Goal: Obtain resource: Obtain resource

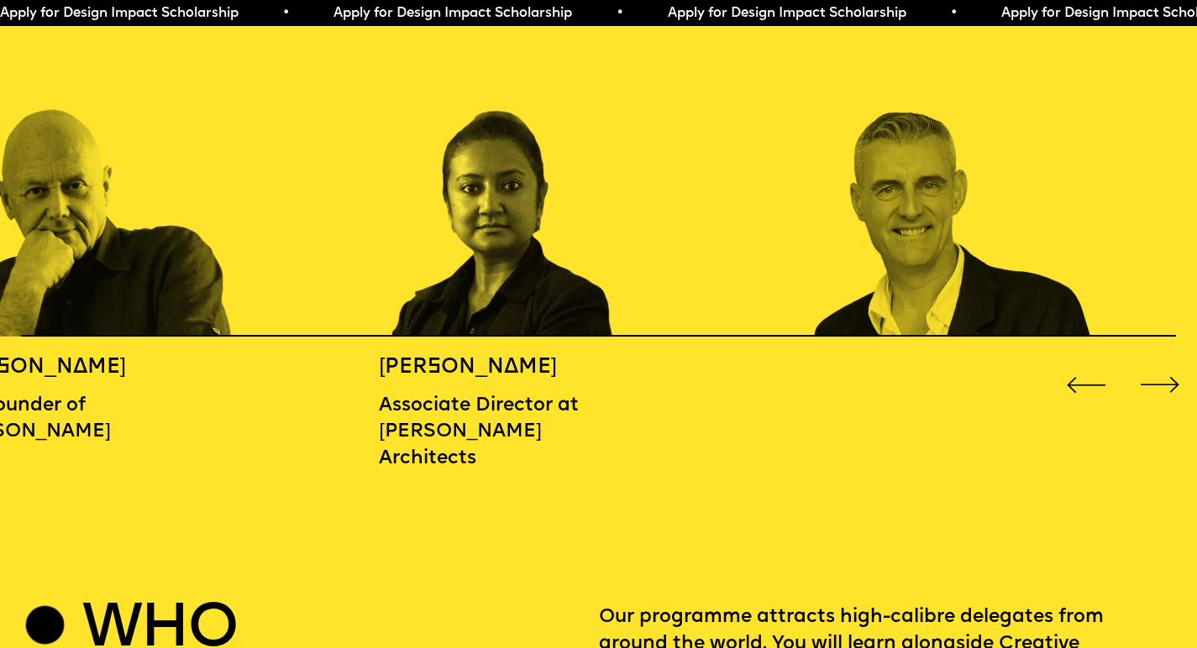
scroll to position [1849, 0]
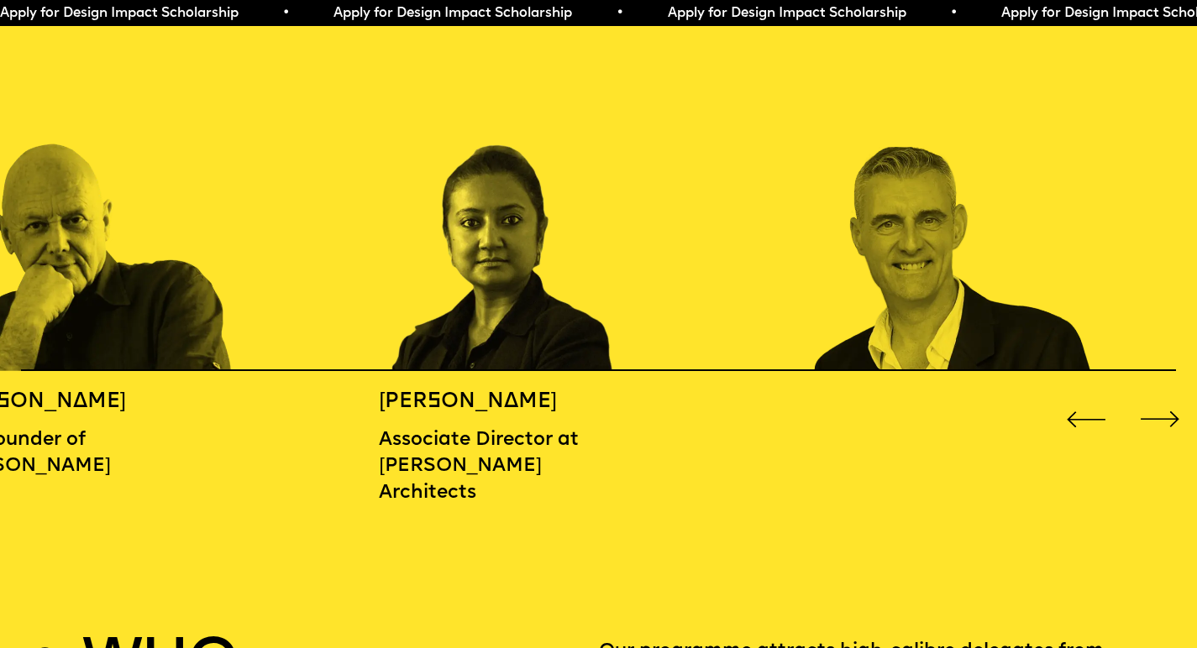
click at [1145, 411] on div "Next slide" at bounding box center [1159, 420] width 48 height 48
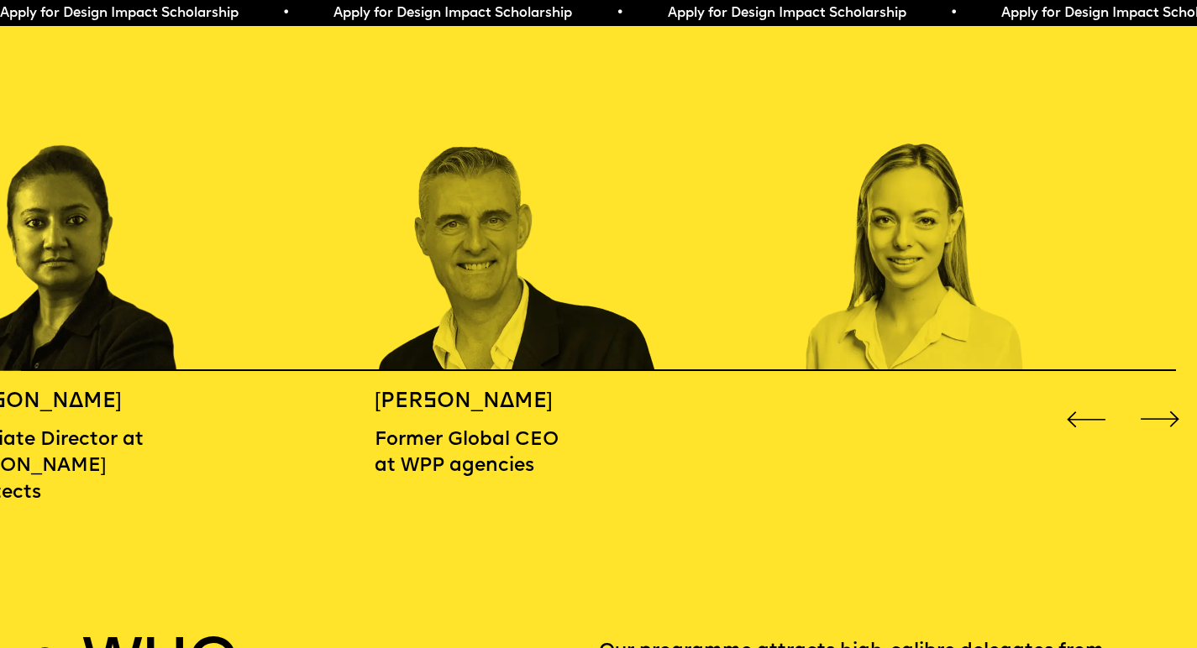
click at [1145, 411] on div "Next slide" at bounding box center [1159, 420] width 48 height 48
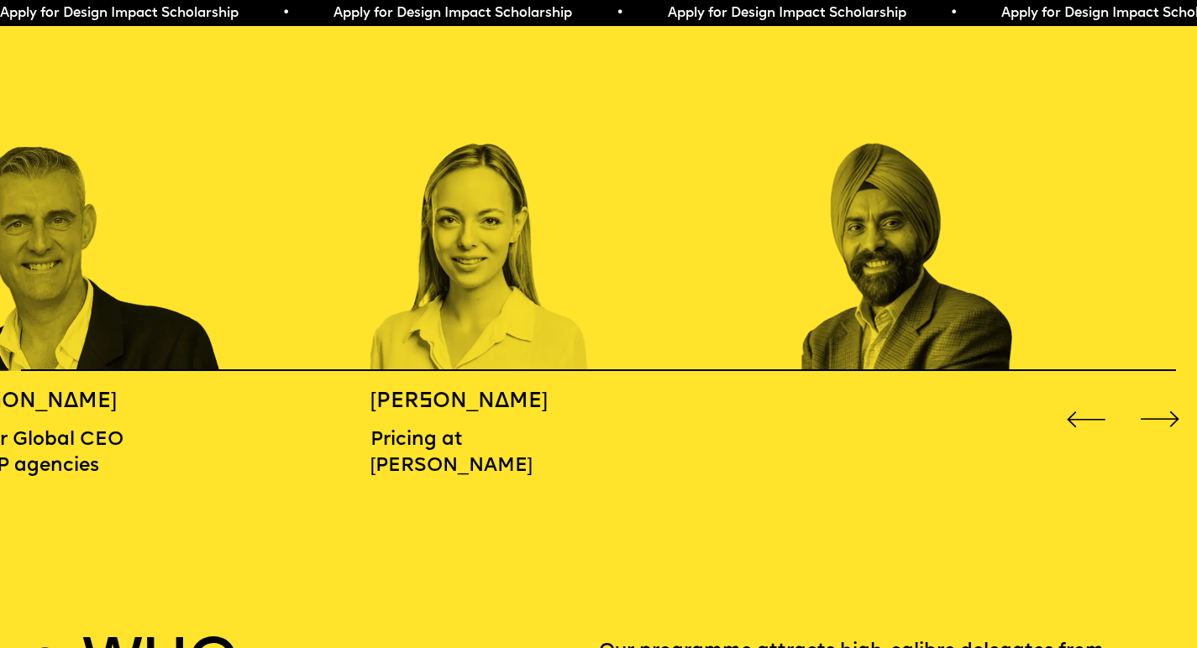
click at [1145, 411] on div "Next slide" at bounding box center [1159, 420] width 48 height 48
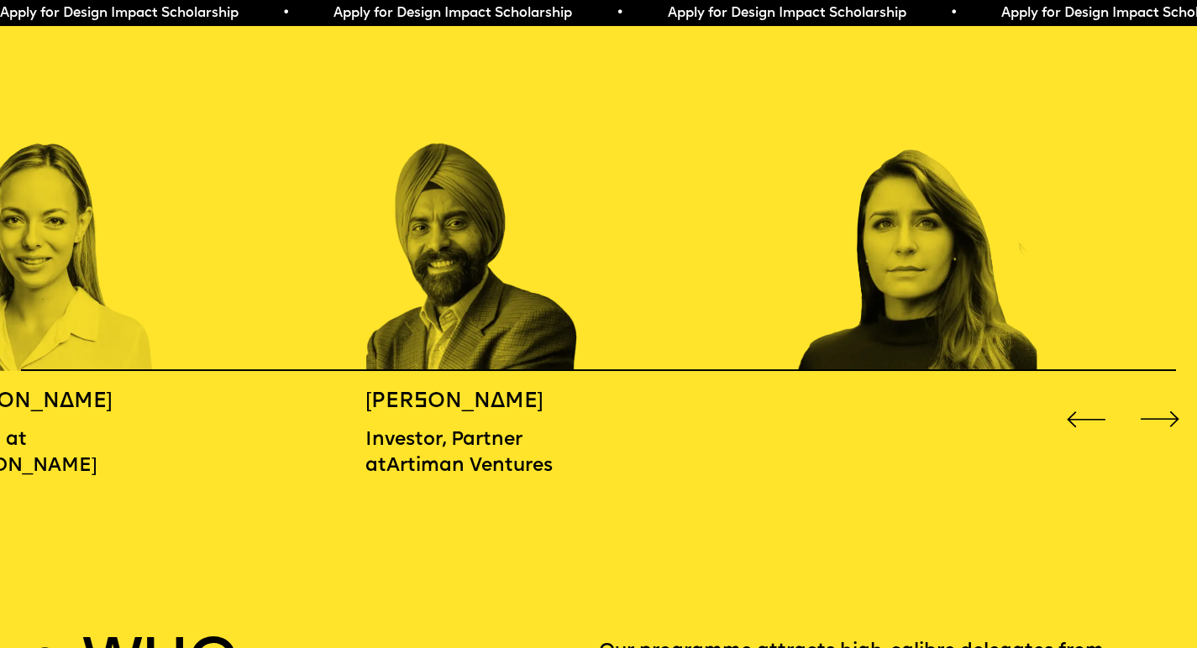
click at [1145, 411] on div "Next slide" at bounding box center [1159, 420] width 48 height 48
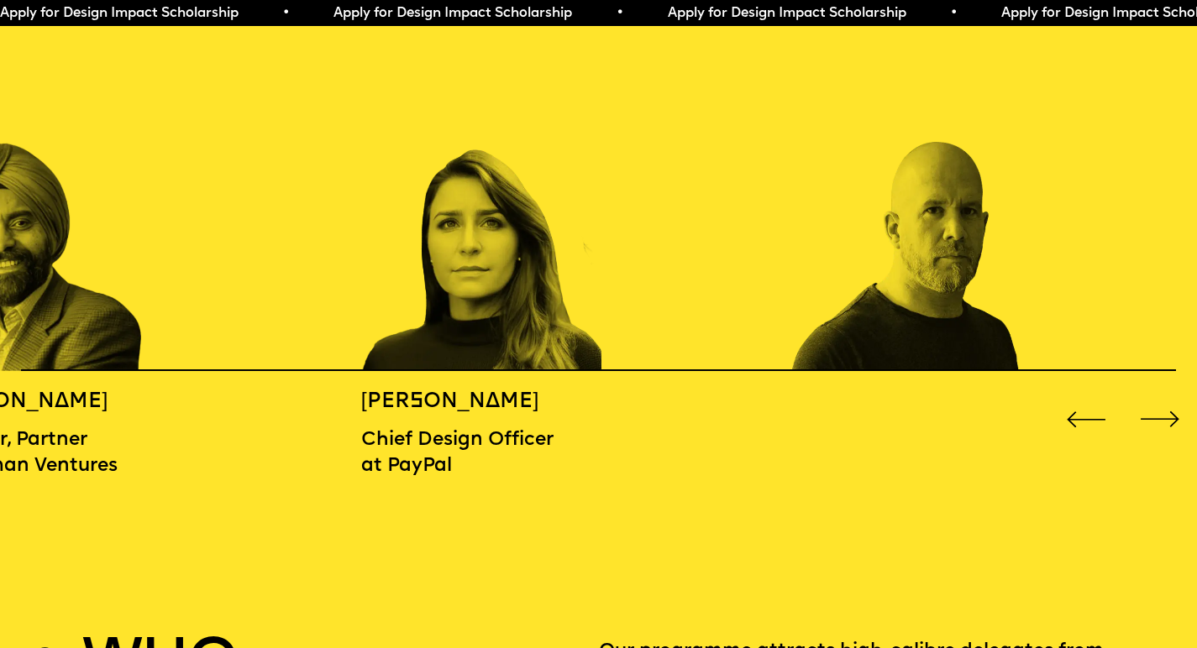
click at [1145, 411] on div "Next slide" at bounding box center [1159, 420] width 48 height 48
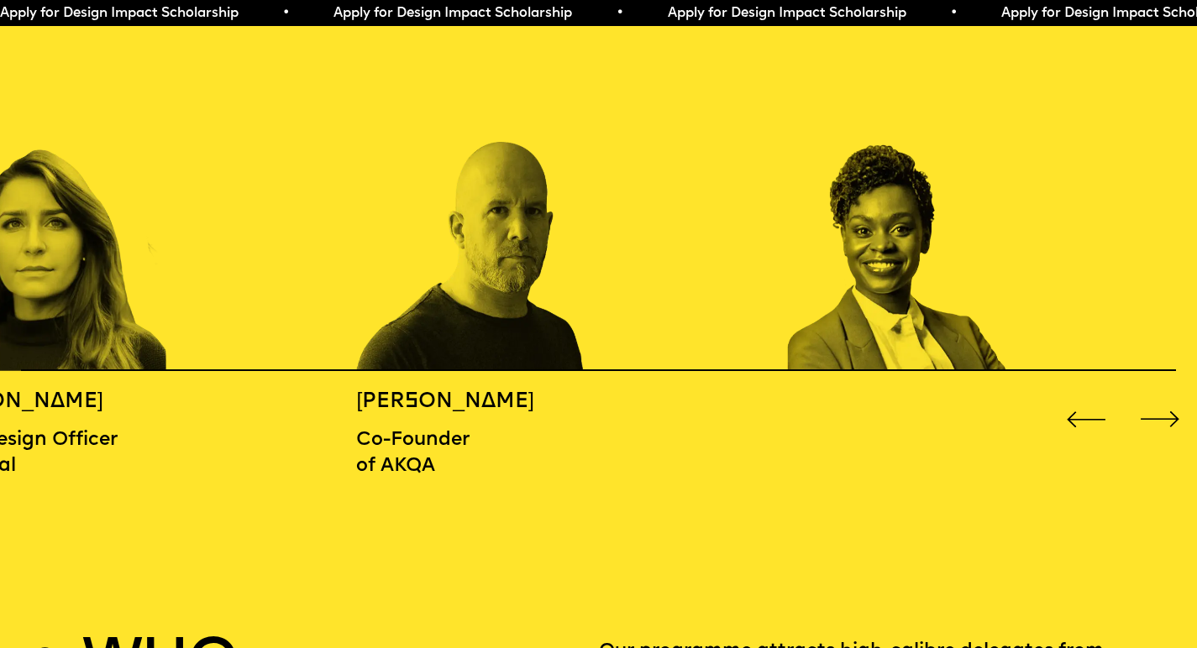
click at [1145, 411] on div "Next slide" at bounding box center [1159, 420] width 48 height 48
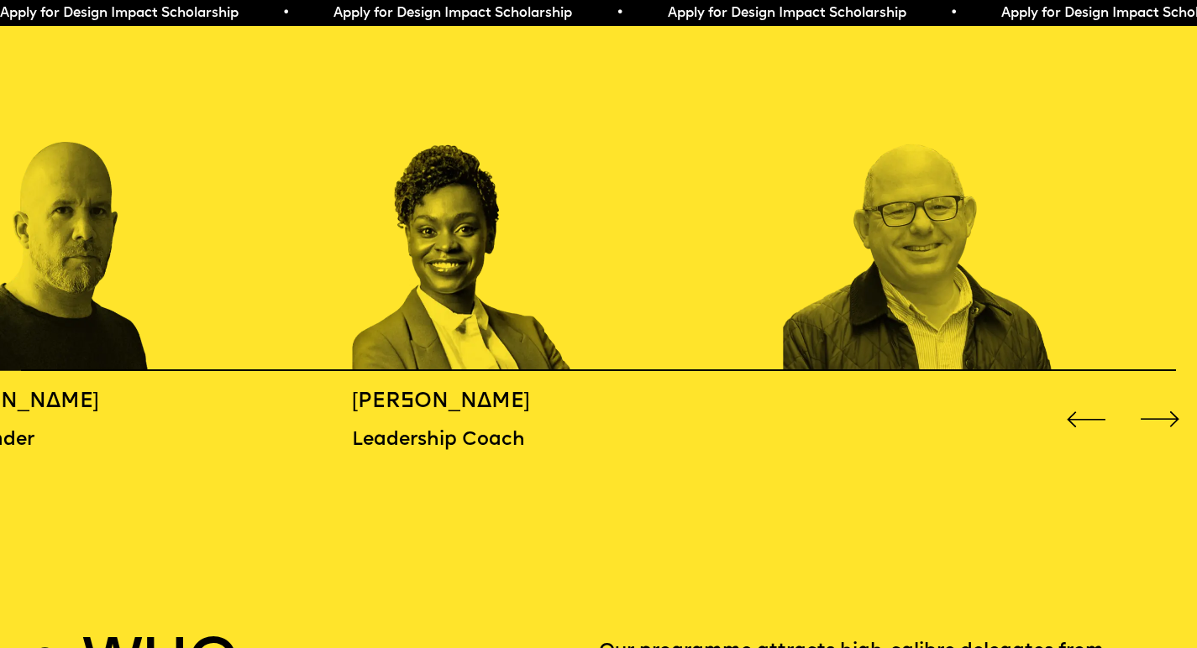
click at [1145, 411] on div "Next slide" at bounding box center [1159, 420] width 48 height 48
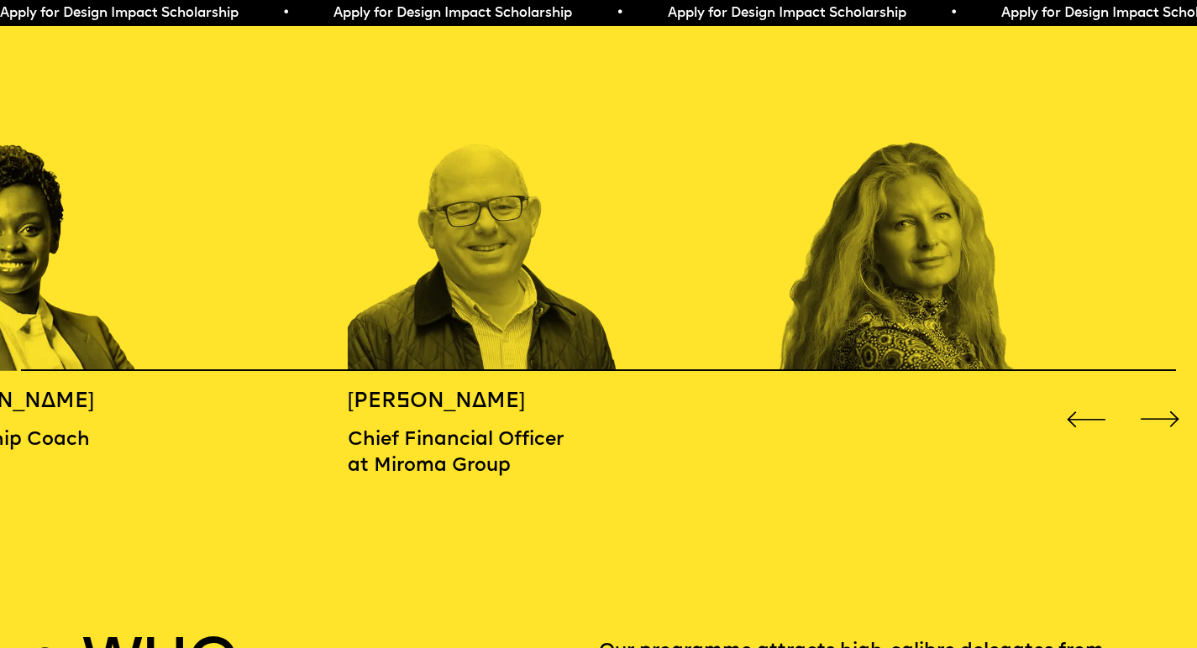
click at [1145, 411] on div "Next slide" at bounding box center [1159, 420] width 48 height 48
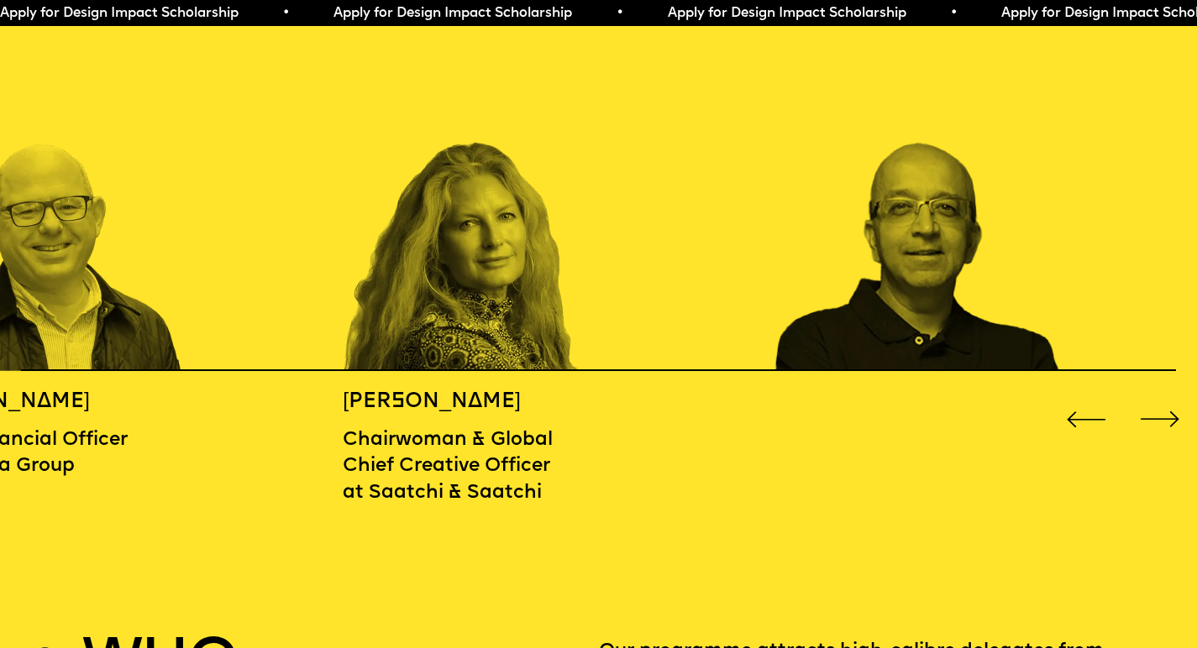
click at [1145, 411] on div "Next slide" at bounding box center [1159, 420] width 48 height 48
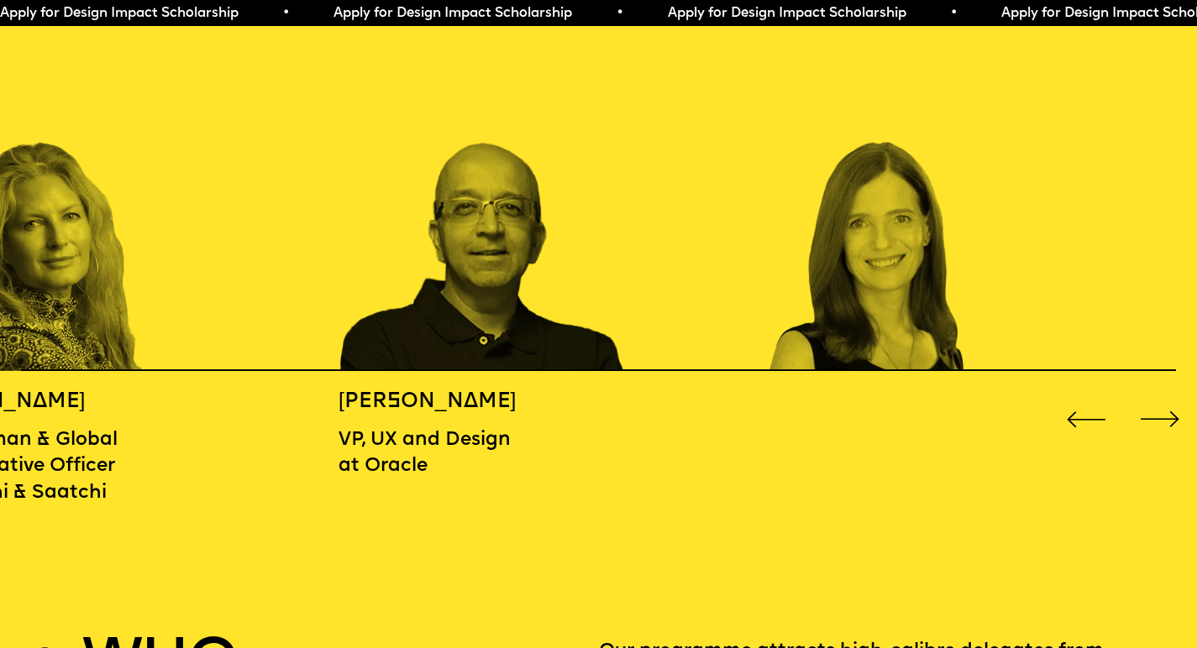
click at [1145, 411] on div "Next slide" at bounding box center [1159, 420] width 48 height 48
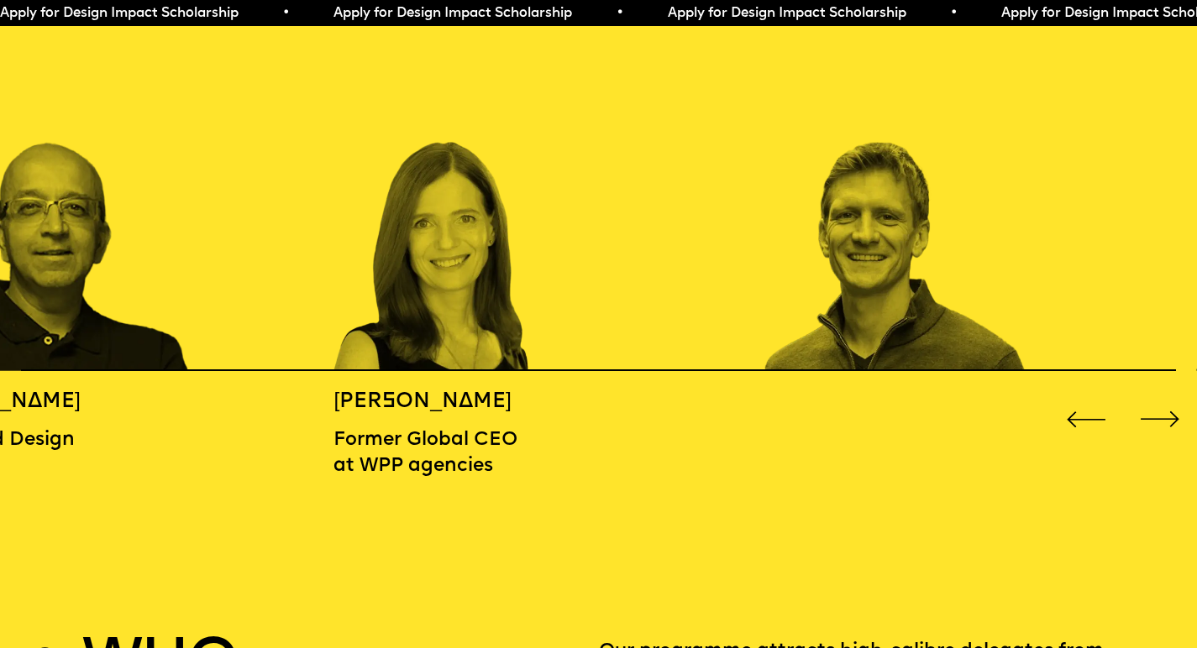
click at [1145, 411] on div "Next slide" at bounding box center [1159, 420] width 48 height 48
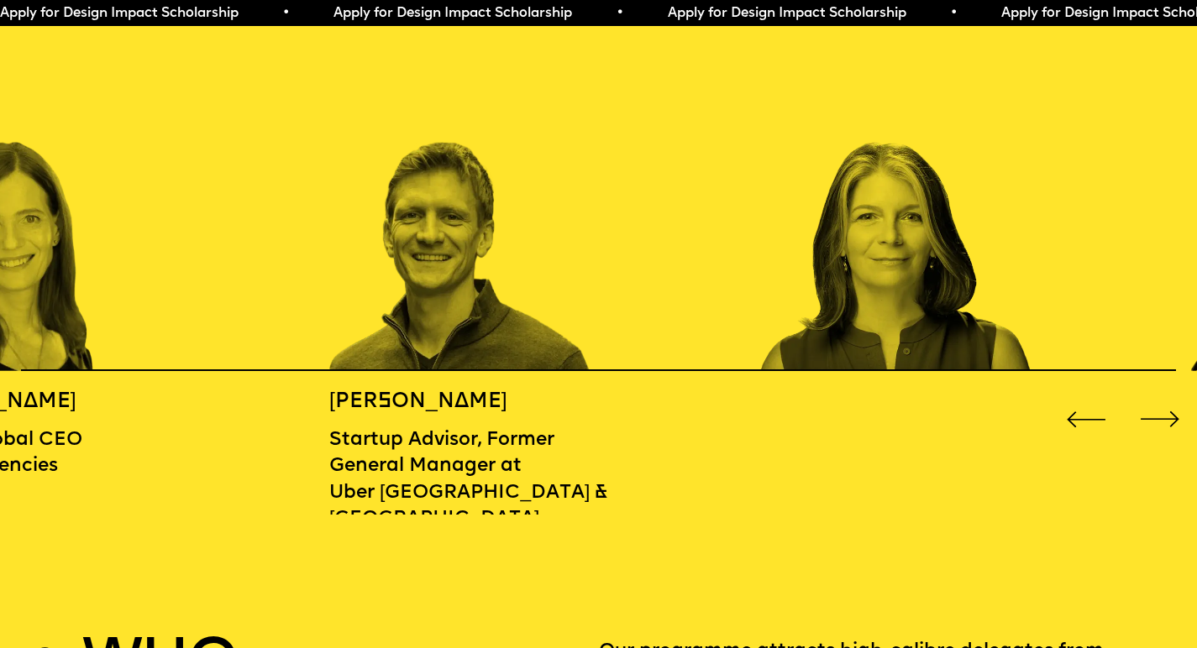
click at [1145, 411] on div "Next slide" at bounding box center [1159, 420] width 48 height 48
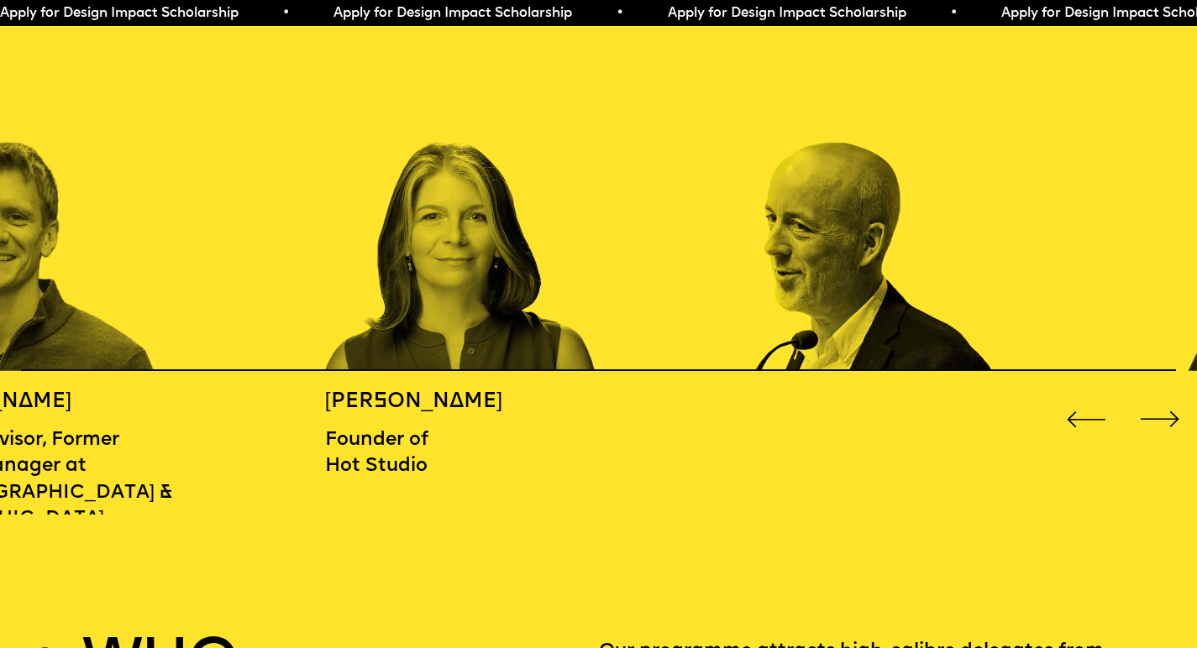
click at [1145, 411] on div "Next slide" at bounding box center [1159, 420] width 48 height 48
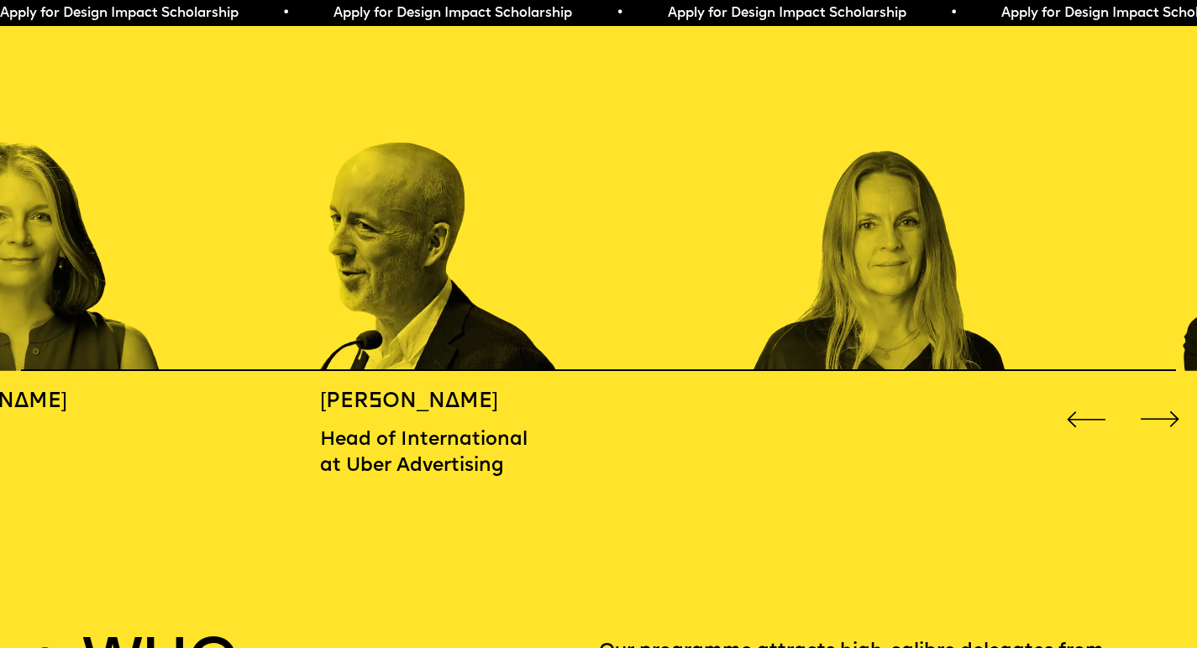
click at [1145, 411] on div "Next slide" at bounding box center [1159, 420] width 48 height 48
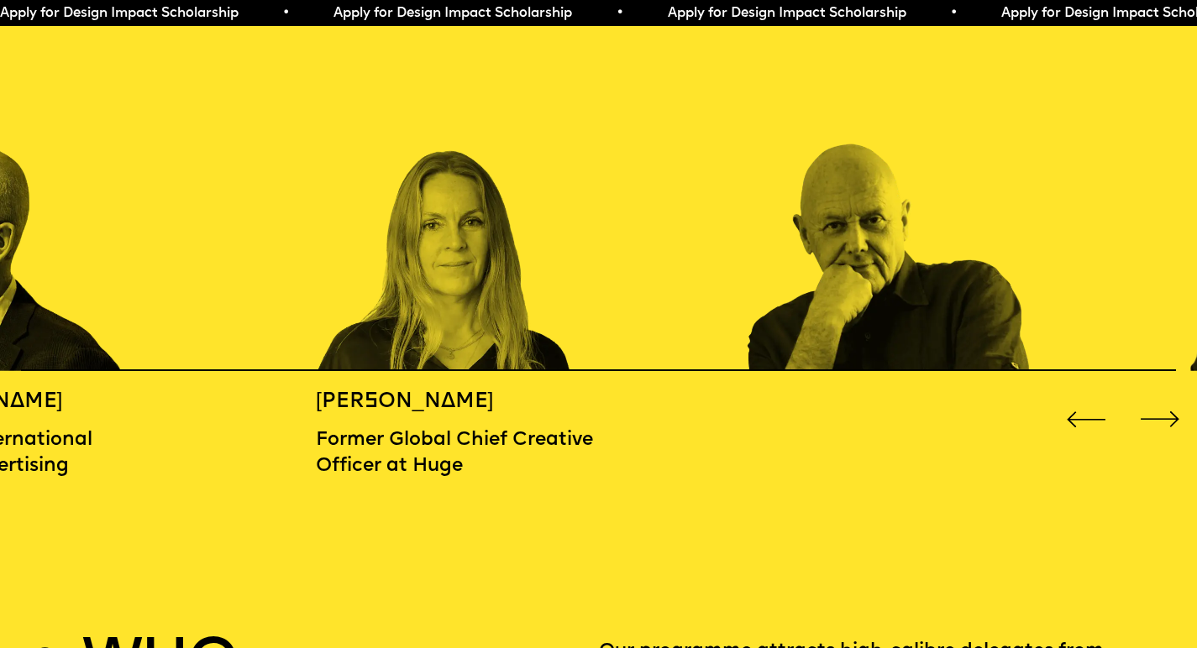
click at [1145, 411] on div "Next slide" at bounding box center [1159, 420] width 48 height 48
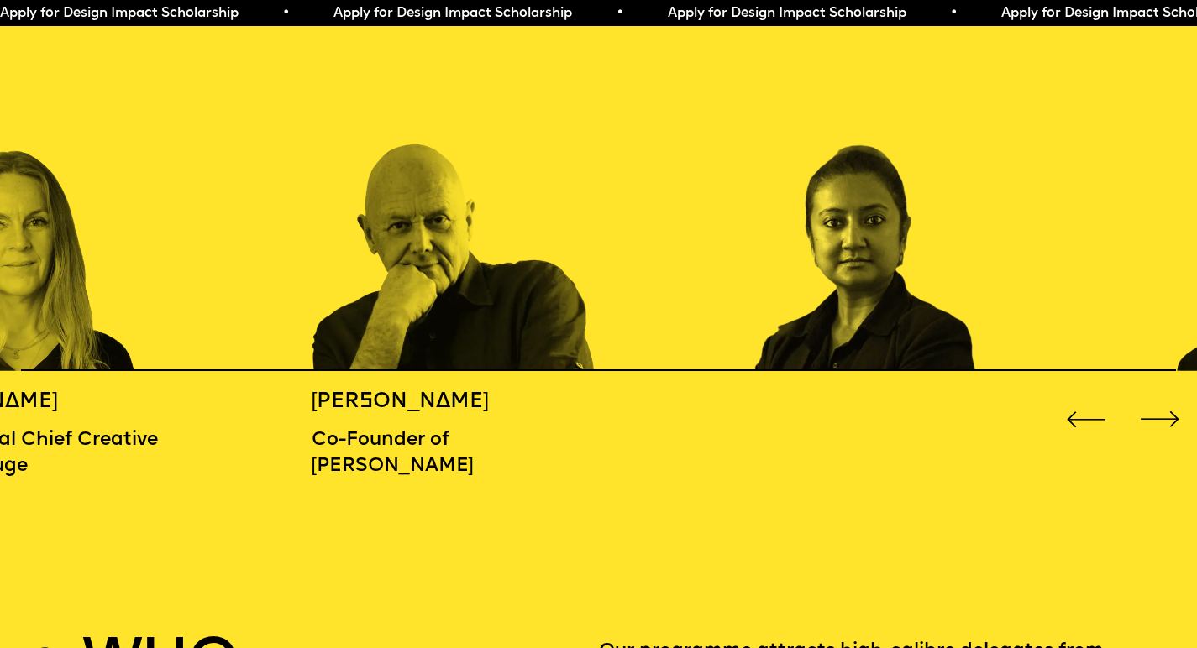
click at [1145, 411] on div "Next slide" at bounding box center [1159, 420] width 48 height 48
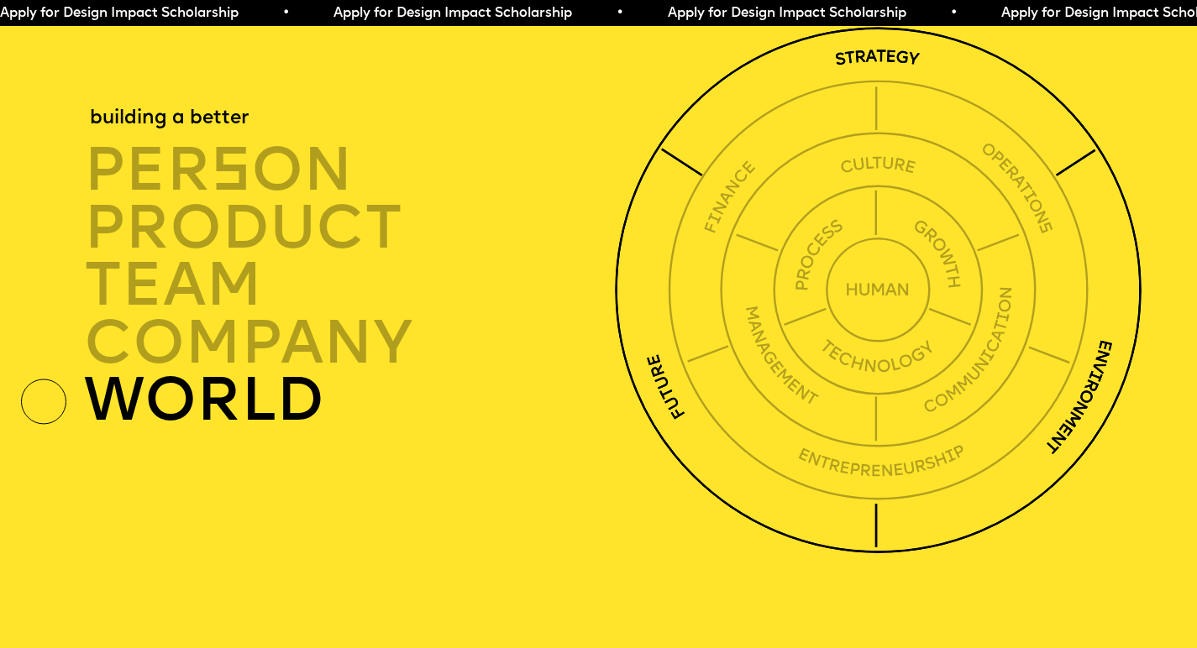
scroll to position [4264, 0]
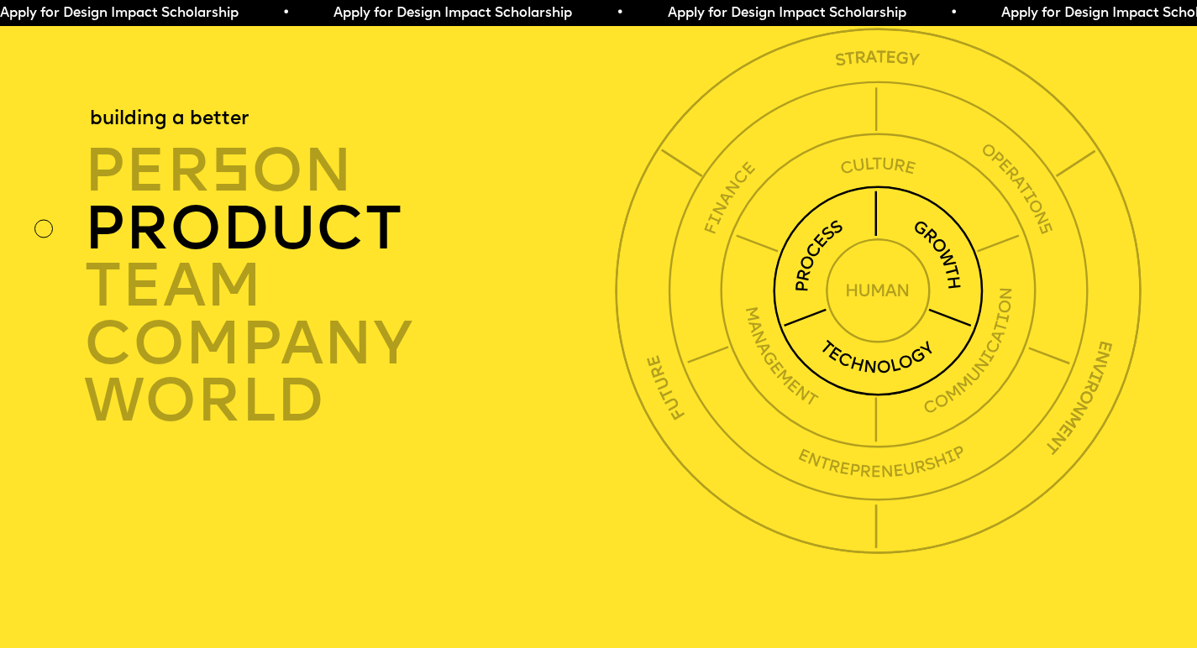
drag, startPoint x: 888, startPoint y: 245, endPoint x: 898, endPoint y: 245, distance: 9.2
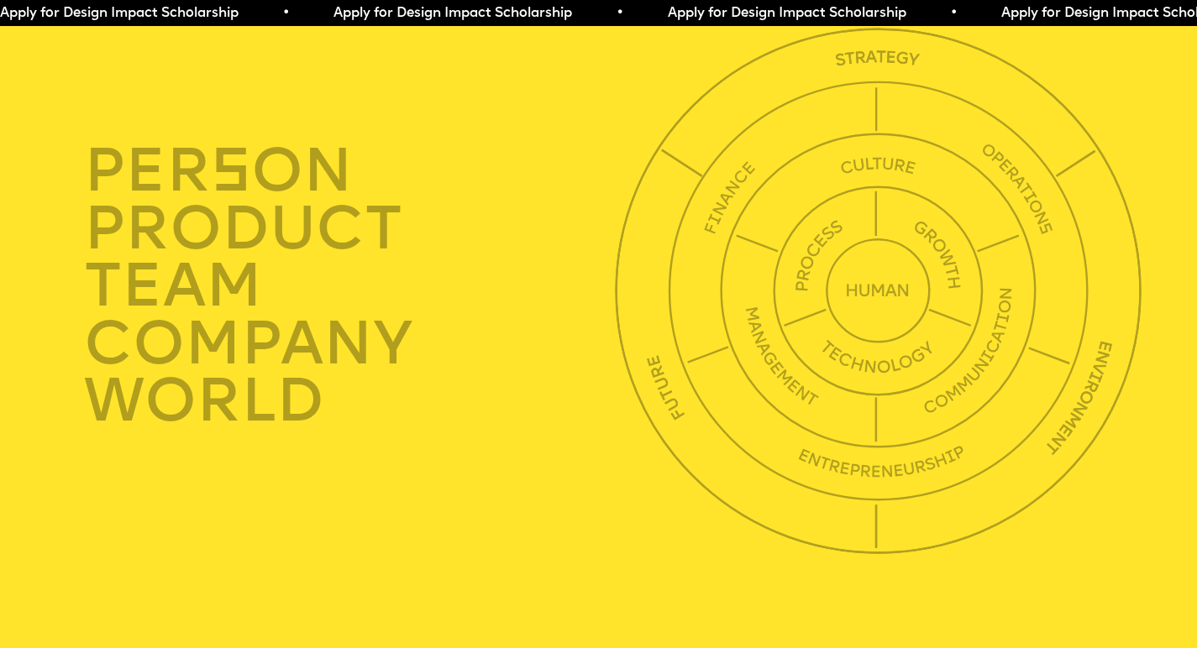
click at [473, 8] on span "Apply for Design Impact Scholarship • Apply for Design Impact Scholarship • App…" at bounding box center [834, 13] width 1669 height 13
